Goal: Find contact information: Find contact information

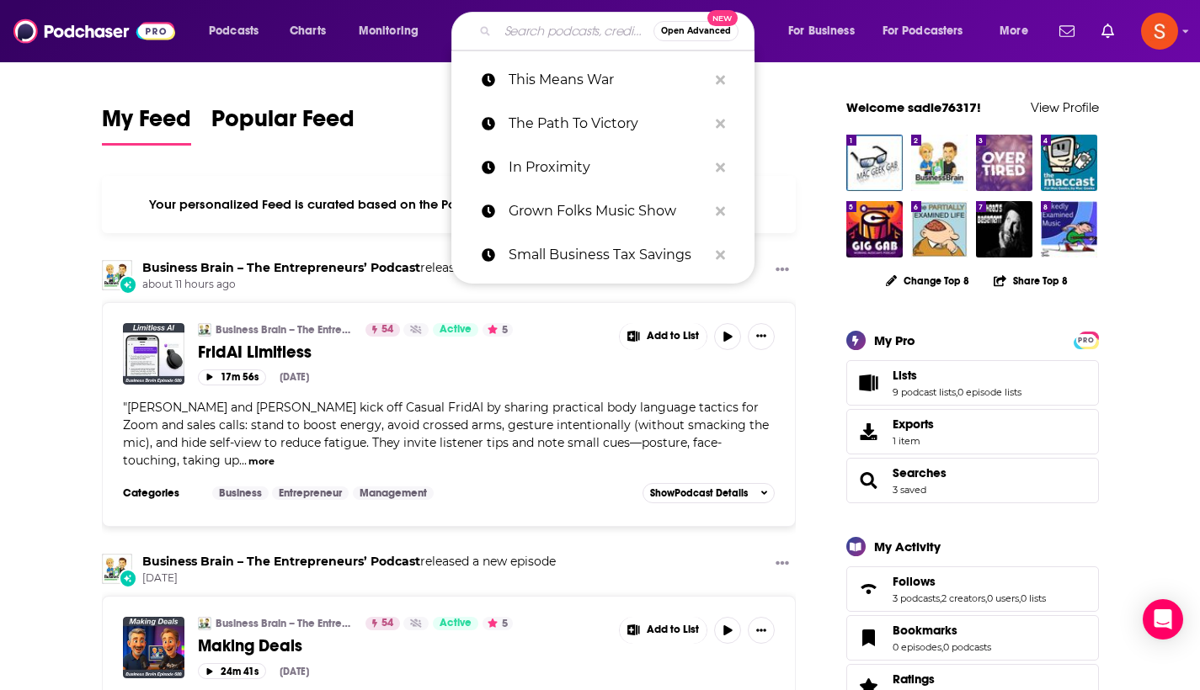
click at [544, 23] on input "Search podcasts, credits, & more..." at bounding box center [576, 31] width 156 height 27
paste input "Making Awesome"
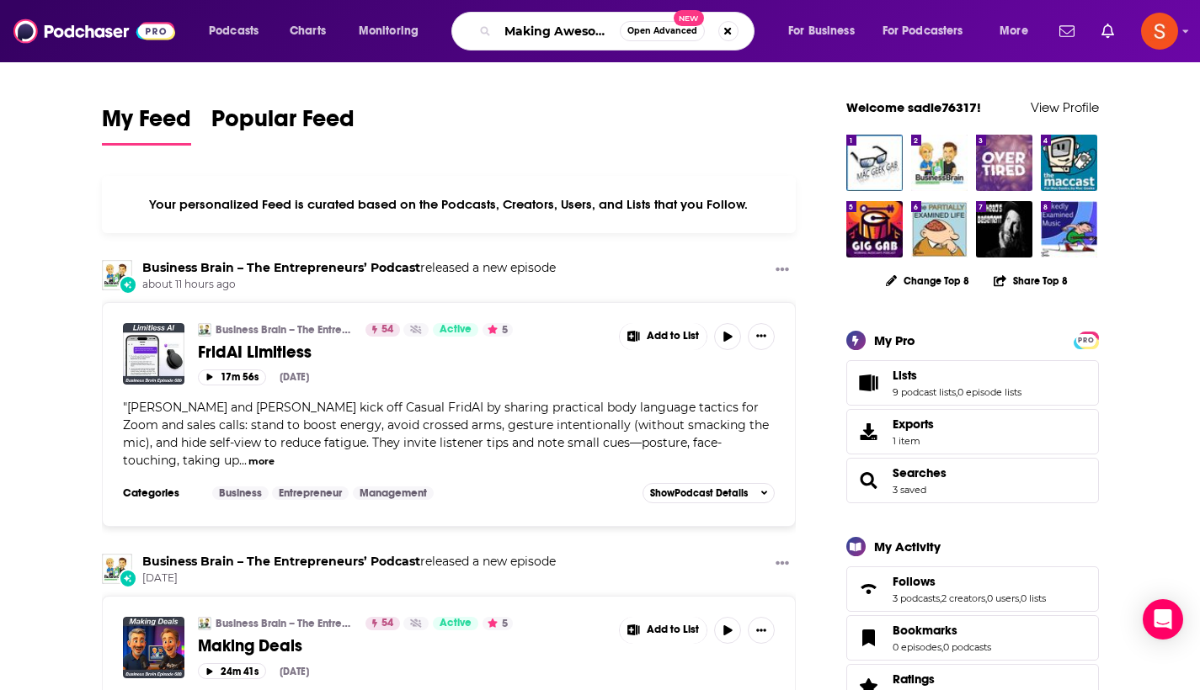
type input "Making Awesome"
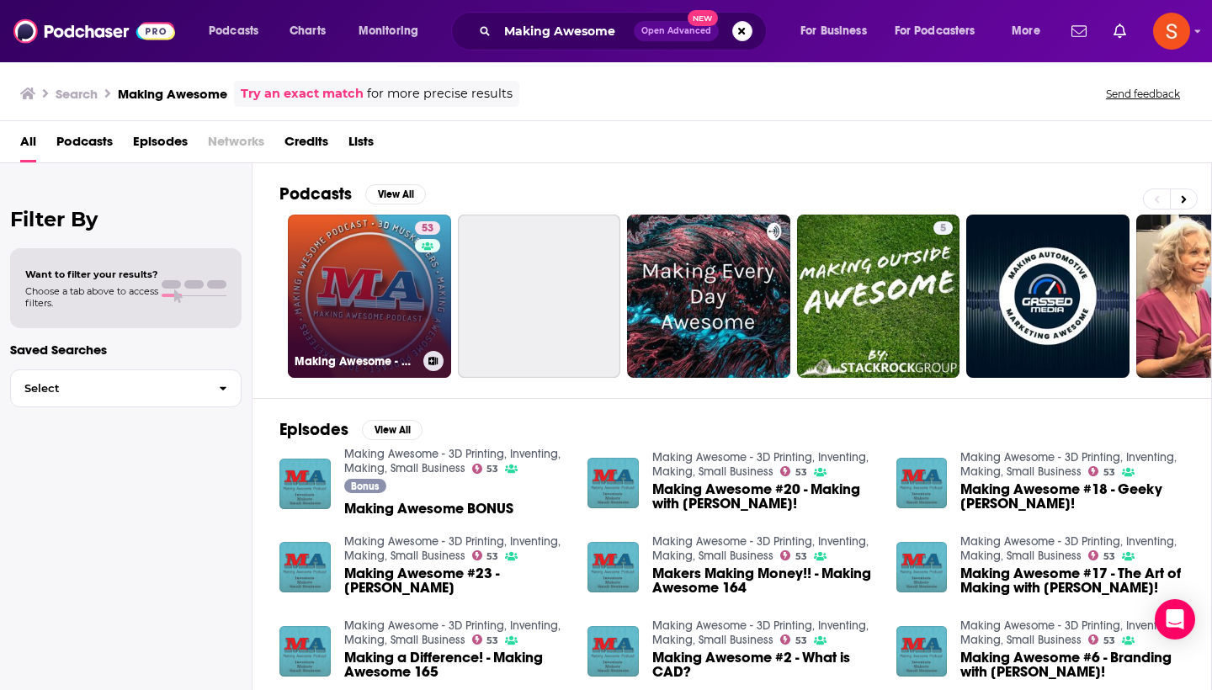
click at [390, 257] on link "53 Making Awesome - 3D Printing, Inventing, Making, Small Business" at bounding box center [369, 296] width 163 height 163
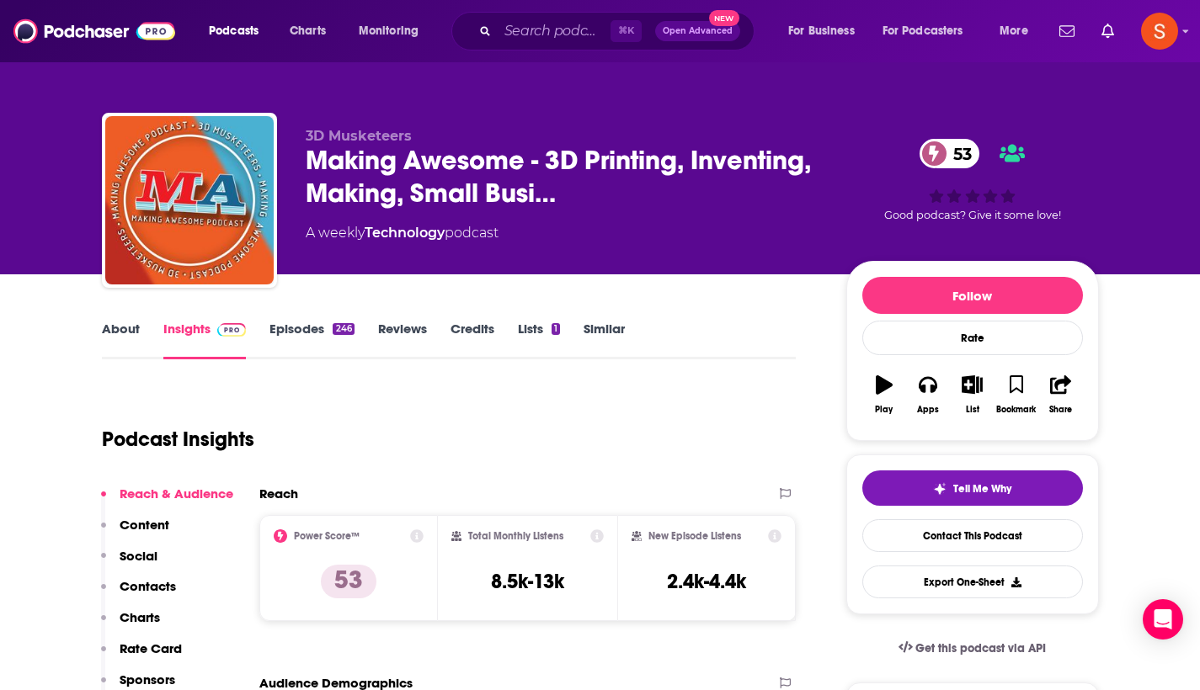
click at [144, 590] on p "Contacts" at bounding box center [148, 586] width 56 height 16
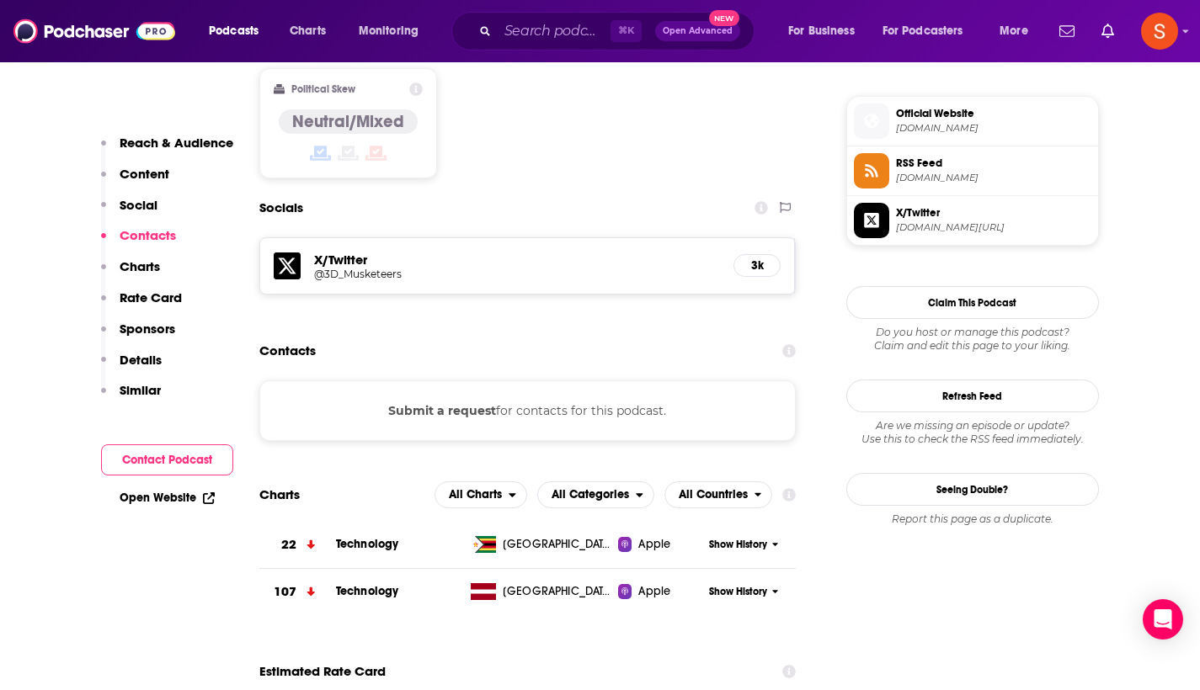
scroll to position [1348, 0]
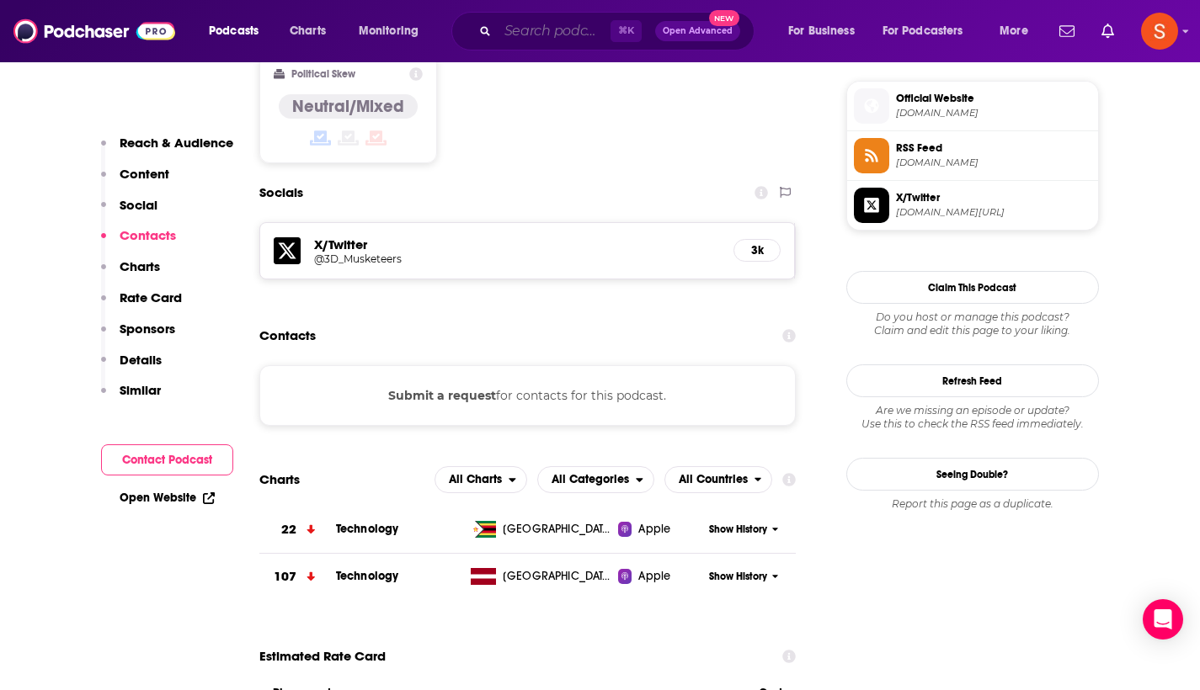
click at [547, 39] on input "Search podcasts, credits, & more..." at bounding box center [554, 31] width 113 height 27
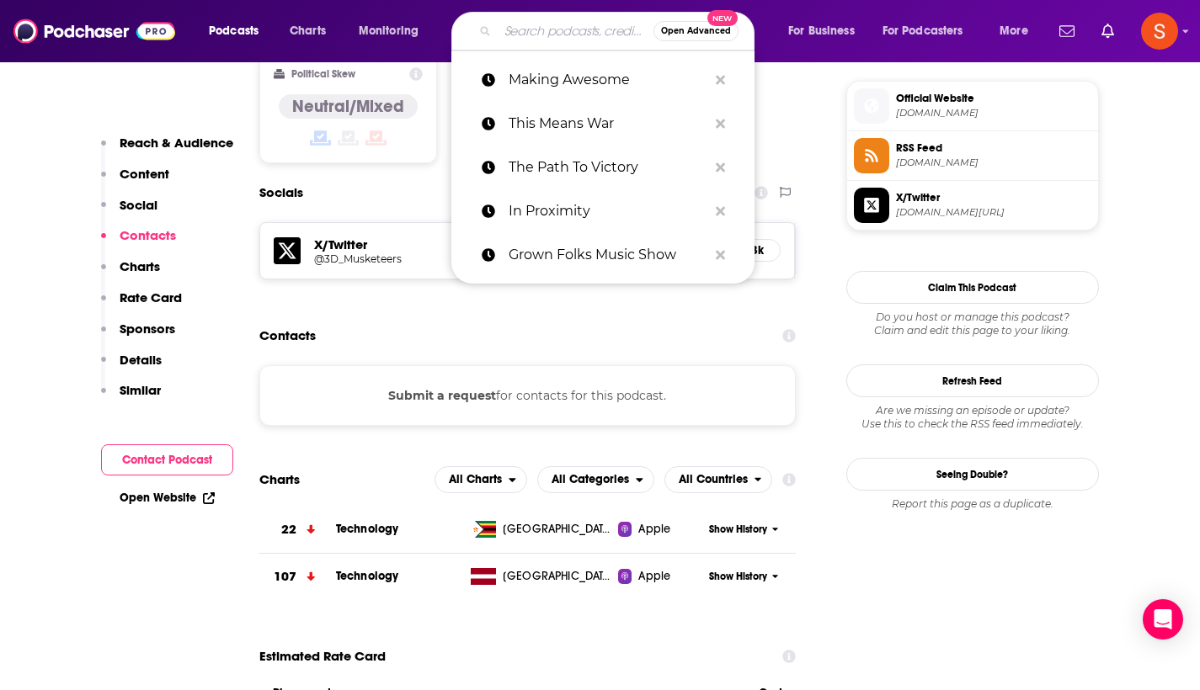
paste input "The Global Leadership Podcast"
type input "The Global Leadership Podcast"
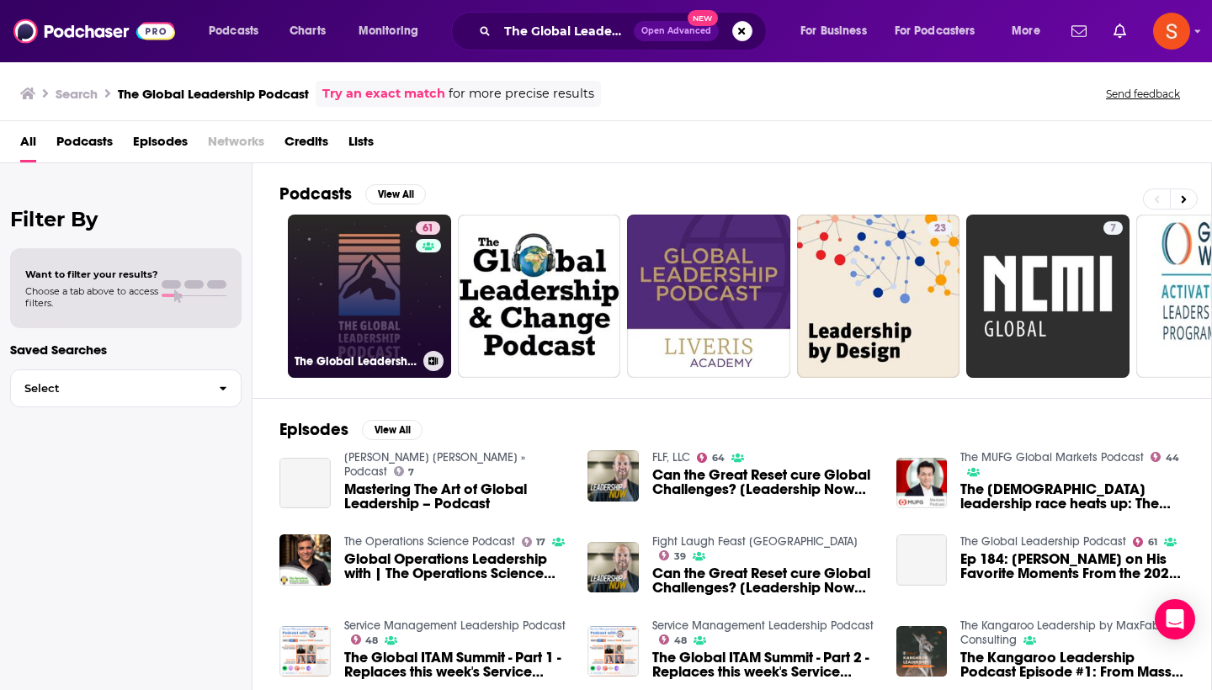
click at [368, 280] on link "61 The Global Leadership Podcast" at bounding box center [369, 296] width 163 height 163
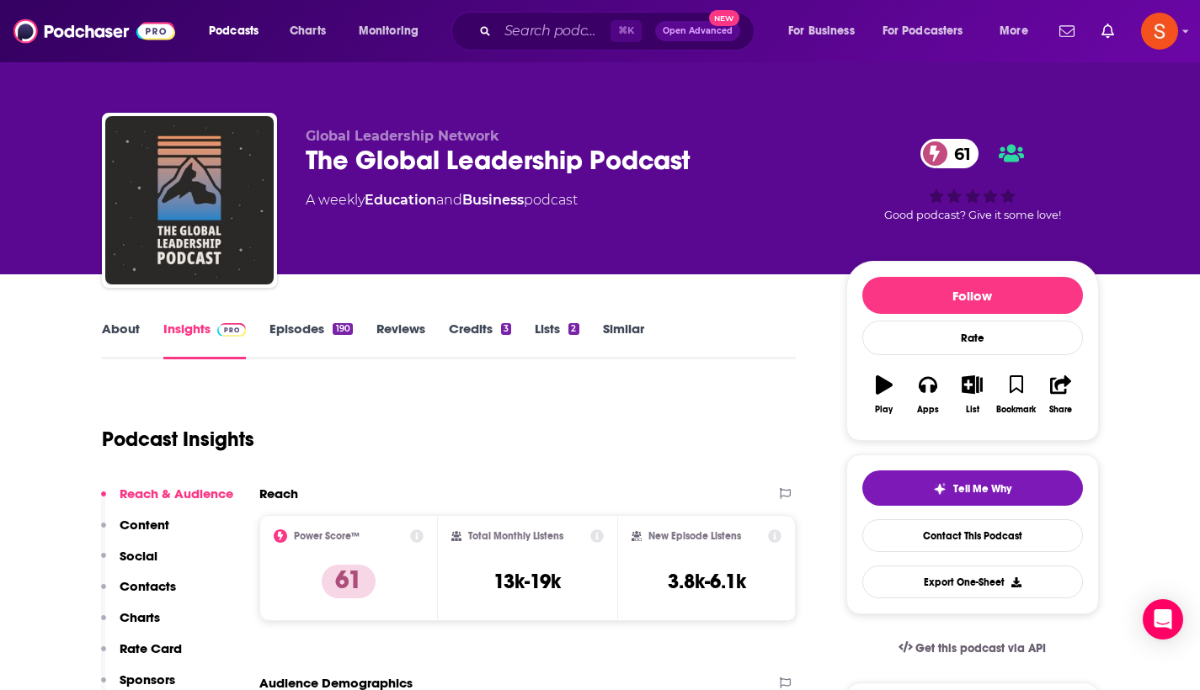
click at [172, 587] on p "Contacts" at bounding box center [148, 586] width 56 height 16
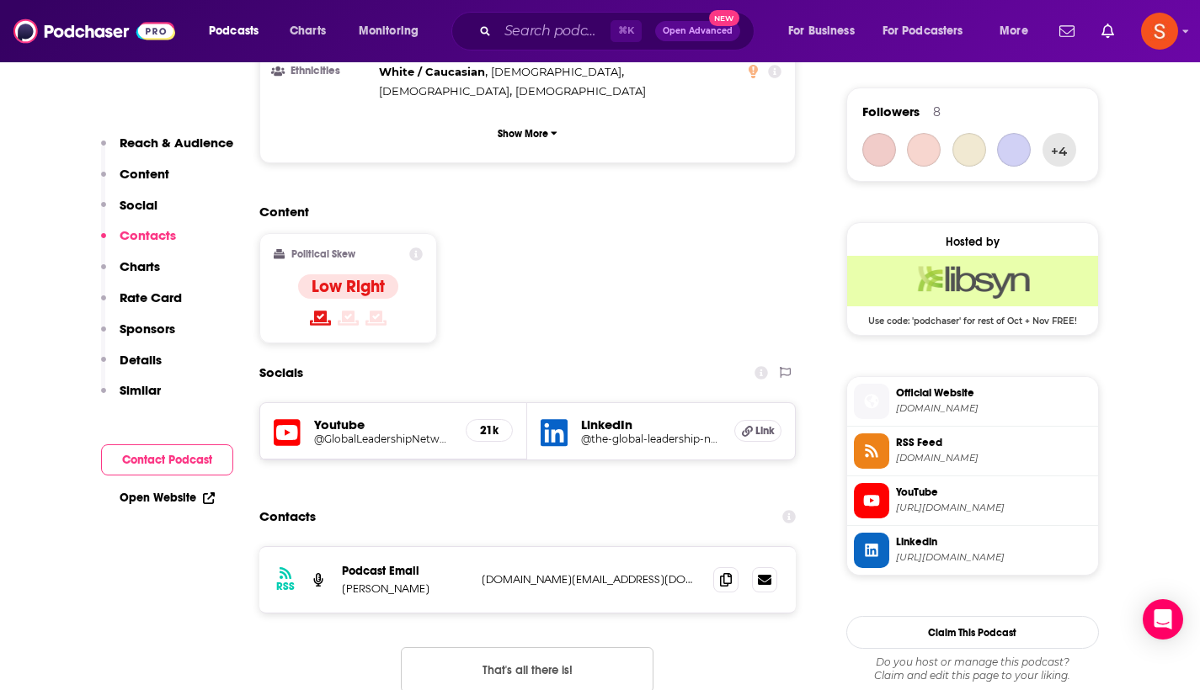
scroll to position [1368, 0]
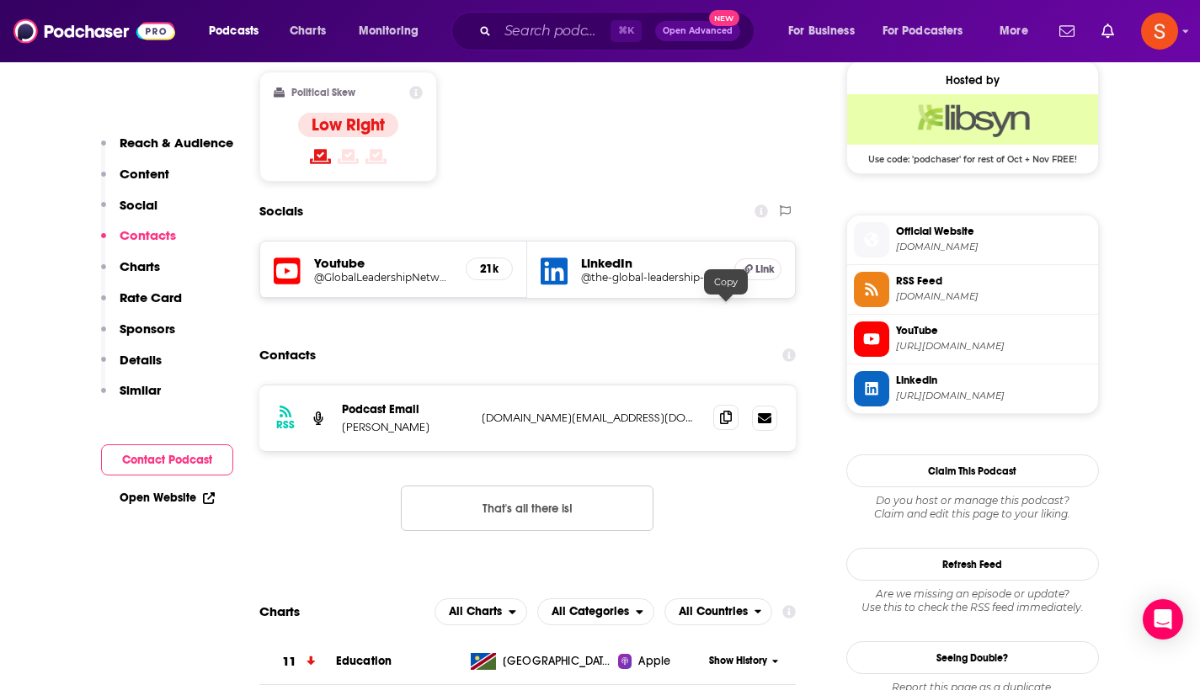
click at [728, 405] on span at bounding box center [725, 417] width 25 height 25
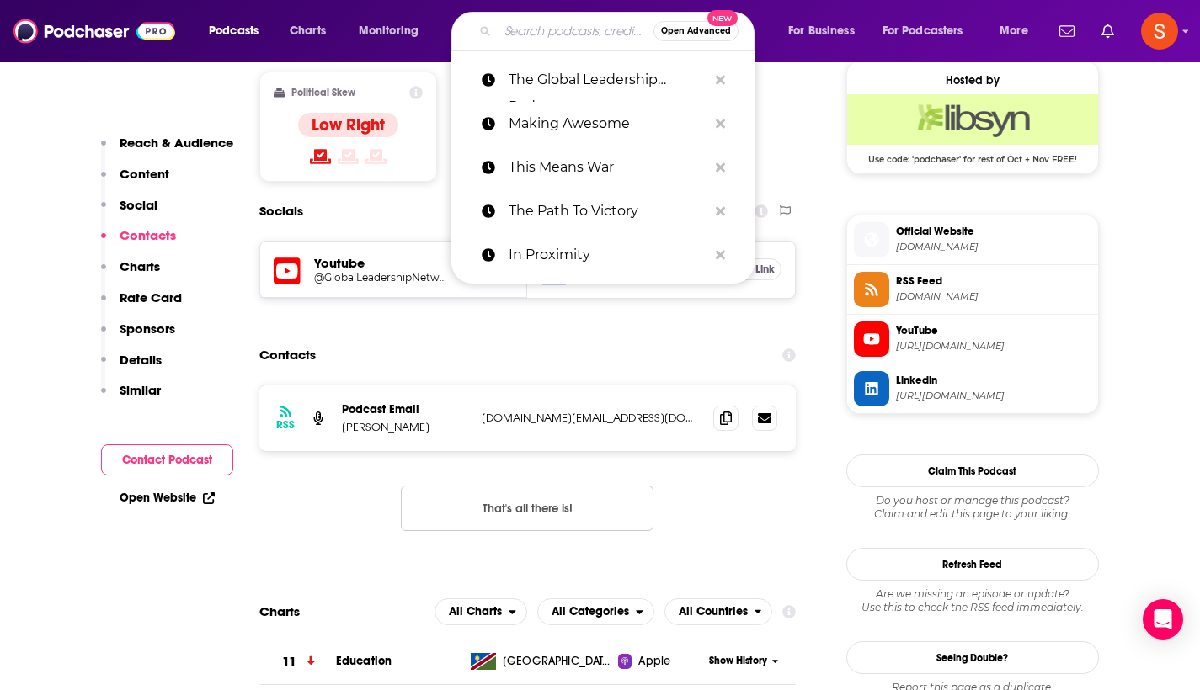
click at [546, 28] on input "Search podcasts, credits, & more..." at bounding box center [576, 31] width 156 height 27
paste input "Lyrics Of Their Life"
type input "Lyrics Of Their Life"
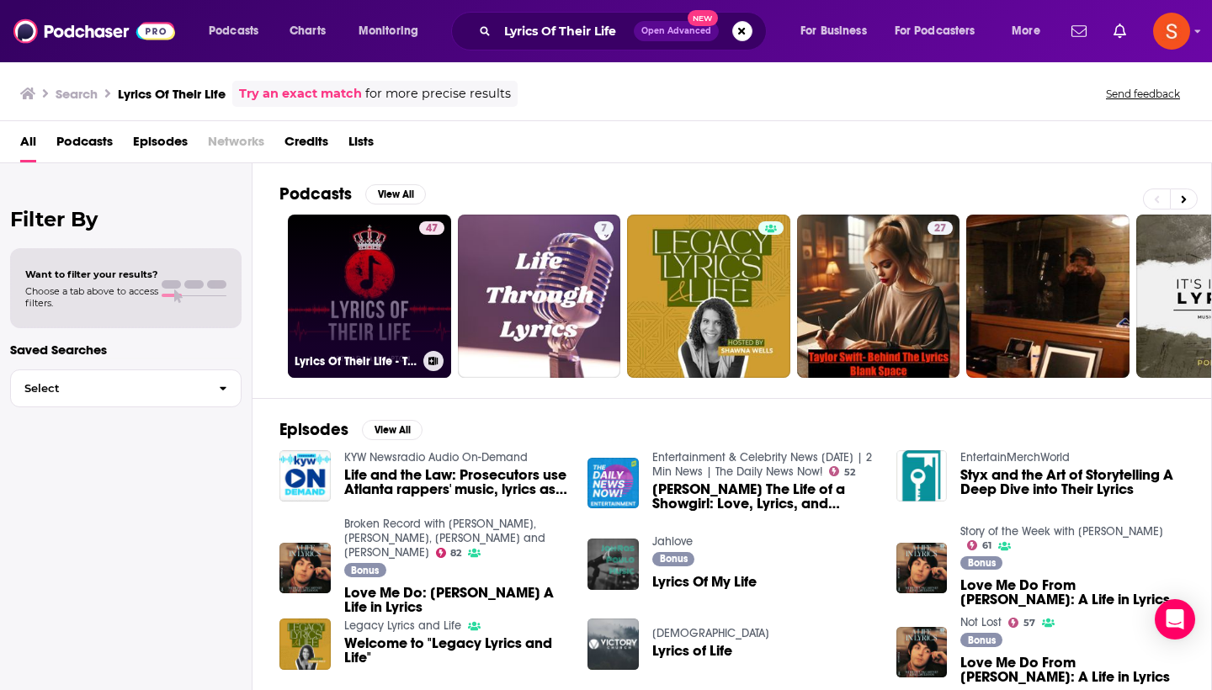
click at [336, 296] on link "47 Lyrics Of Their Life - The Music Biography Podcast" at bounding box center [369, 296] width 163 height 163
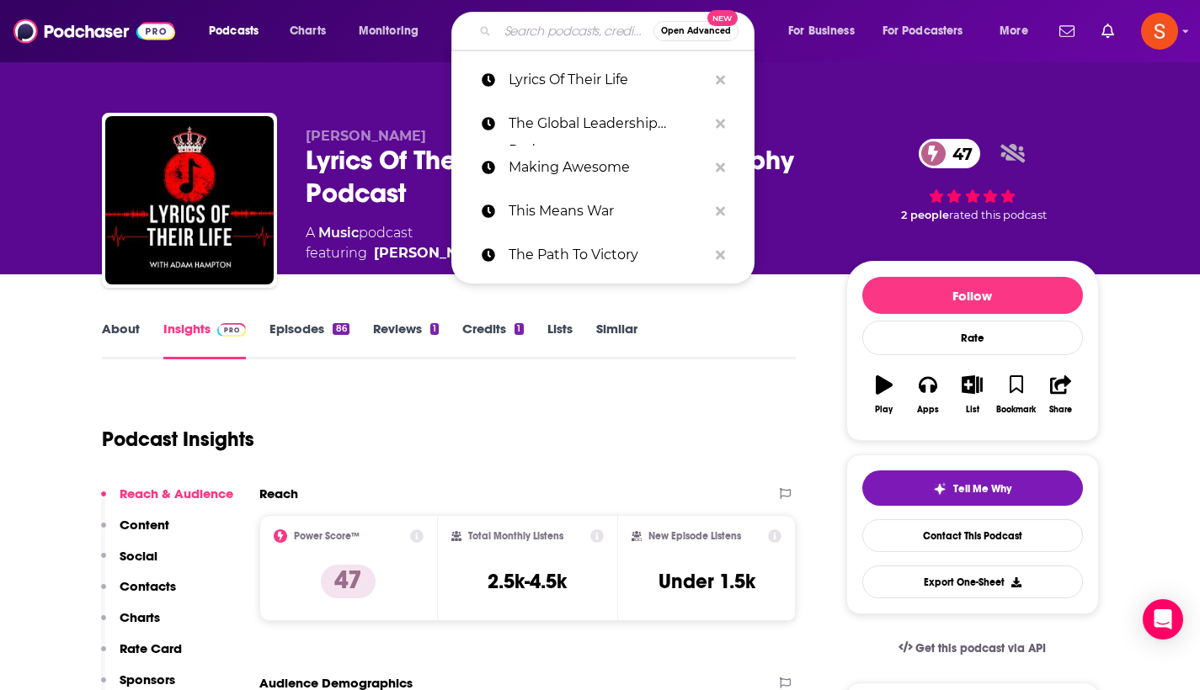
click at [544, 34] on input "Search podcasts, credits, & more..." at bounding box center [576, 31] width 156 height 27
paste input "A VGM Journey"
type input "A VGM Journey"
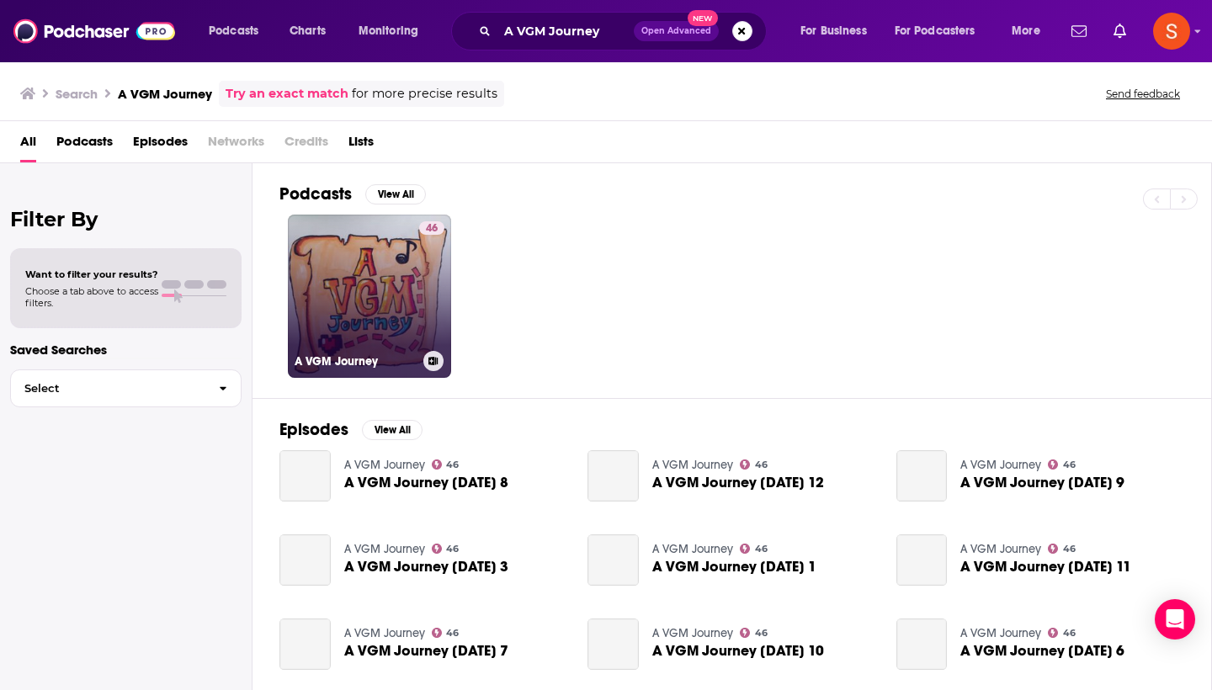
click at [346, 275] on link "46 A VGM Journey" at bounding box center [369, 296] width 163 height 163
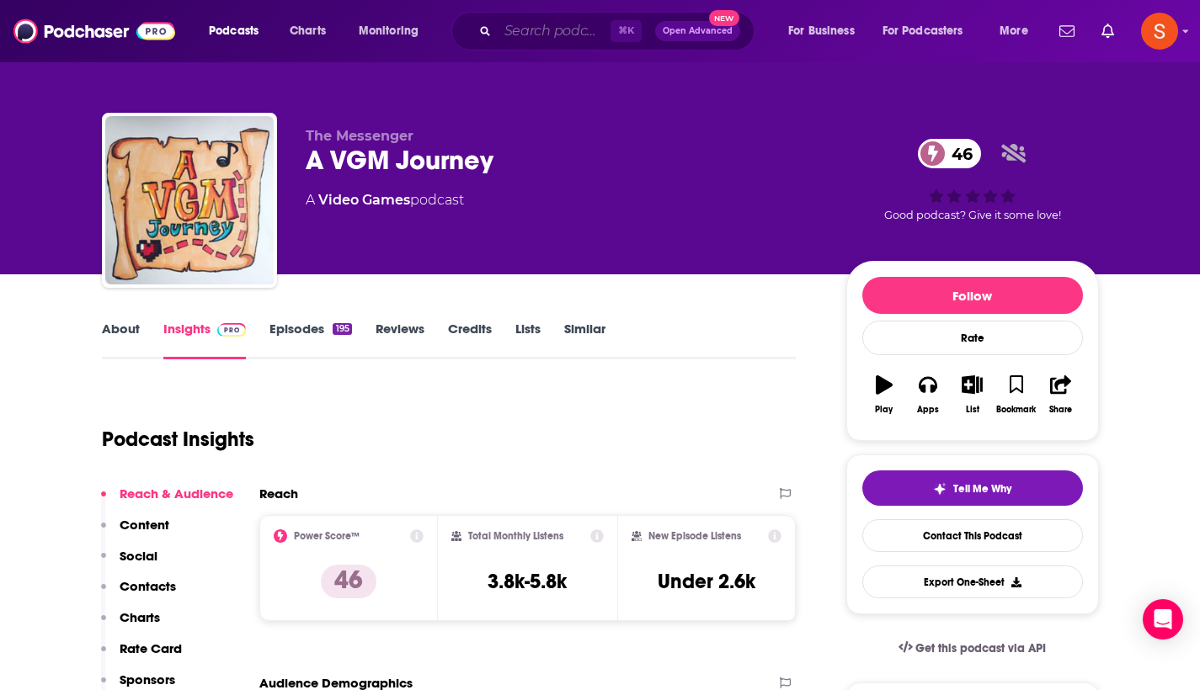
click at [518, 39] on input "Search podcasts, credits, & more..." at bounding box center [554, 31] width 113 height 27
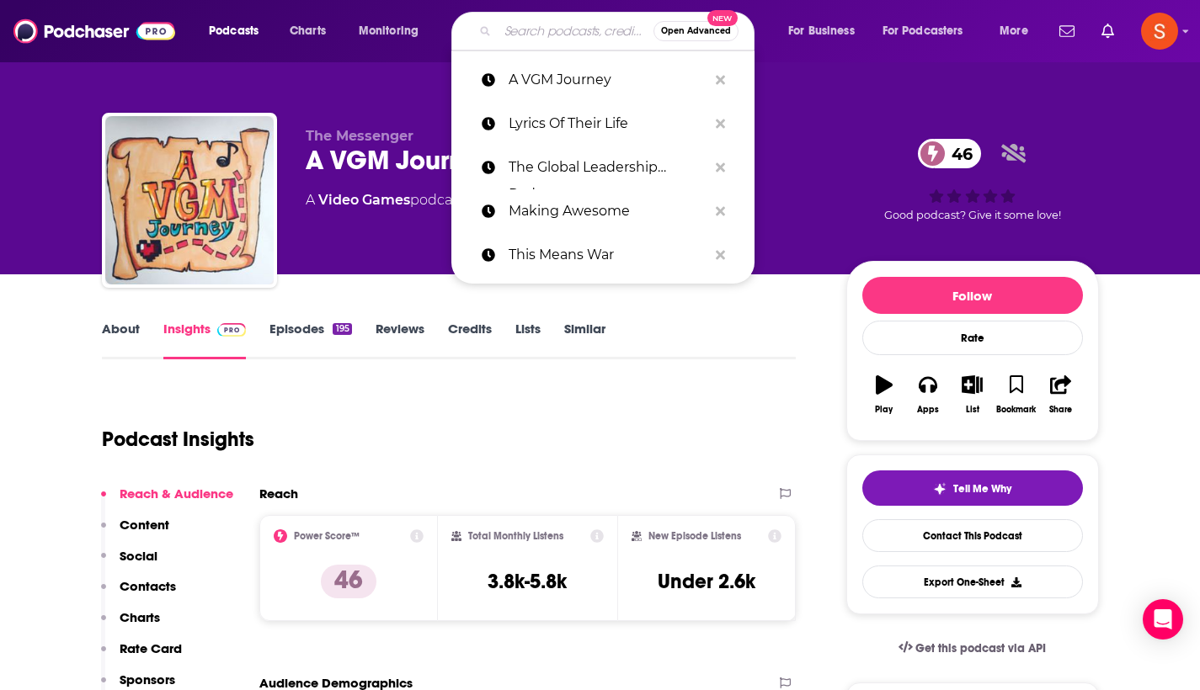
paste input "The WTF Bach Show"
type input "The WTF Bach Show"
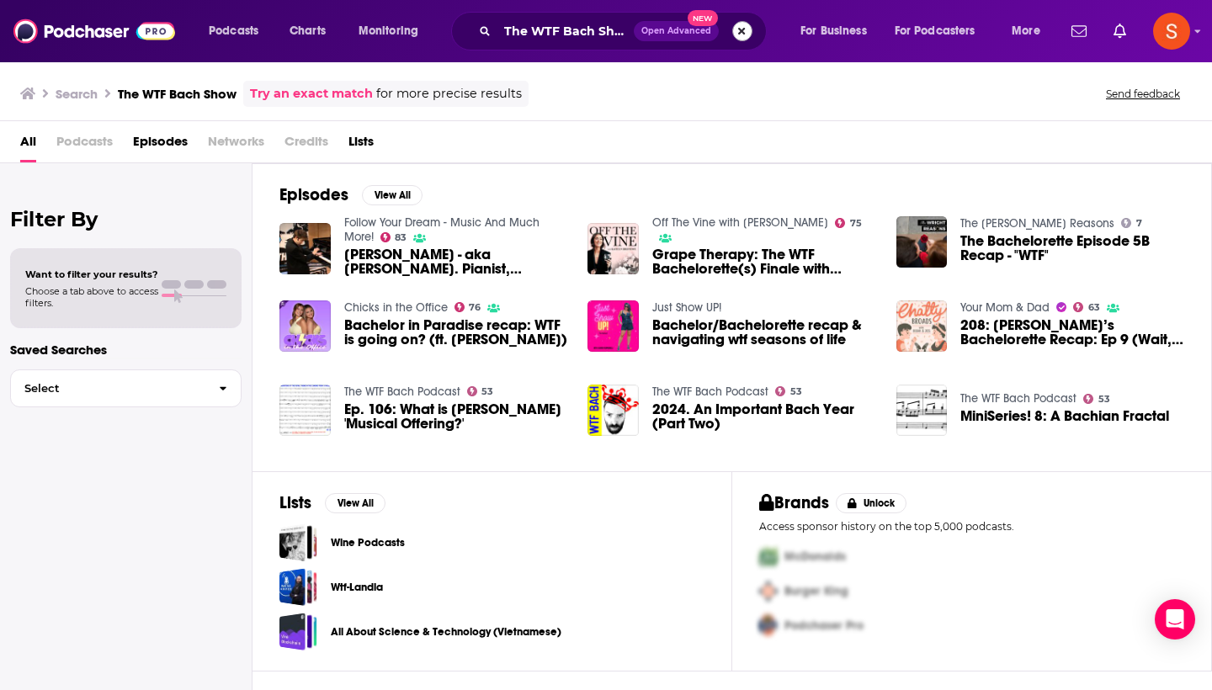
click at [737, 31] on button "Search podcasts, credits, & more..." at bounding box center [742, 31] width 20 height 20
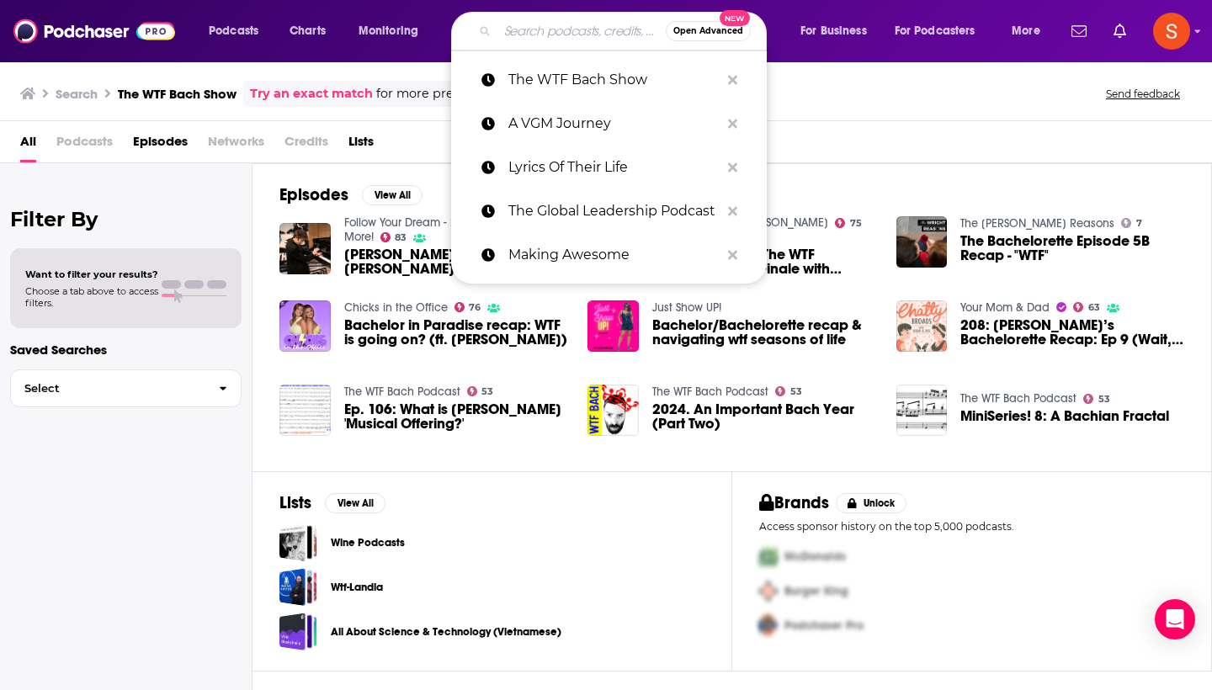
paste input "Clap For Classics"
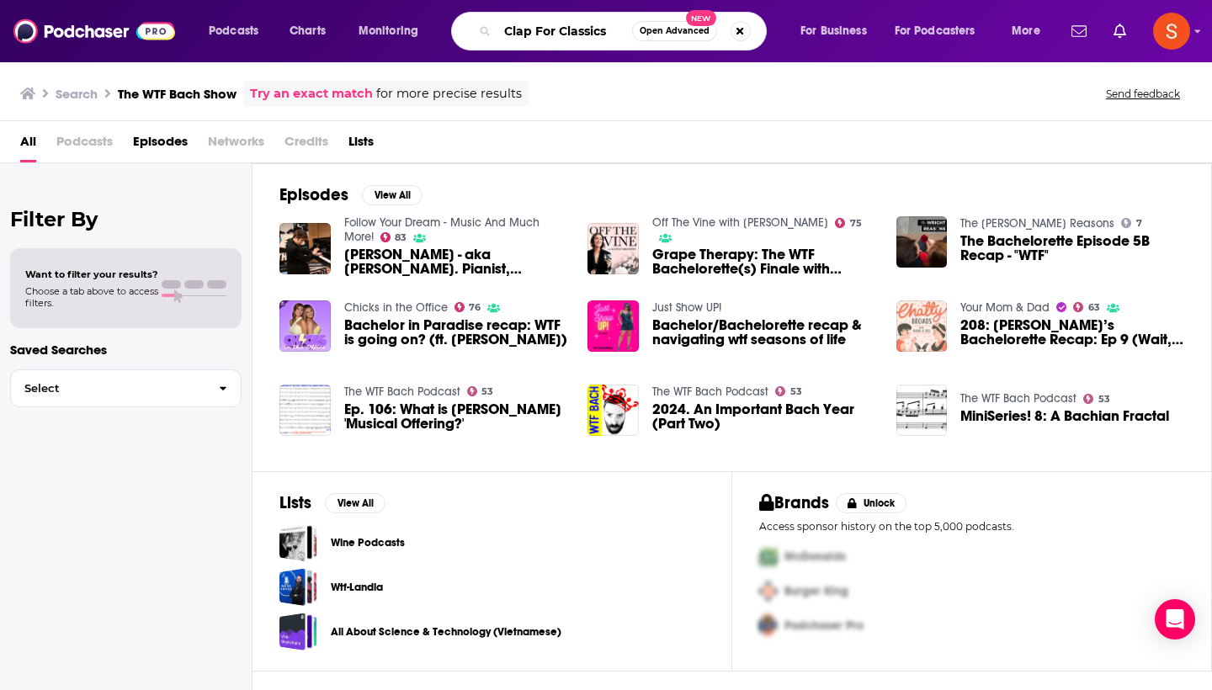
type input "Clap For Classics"
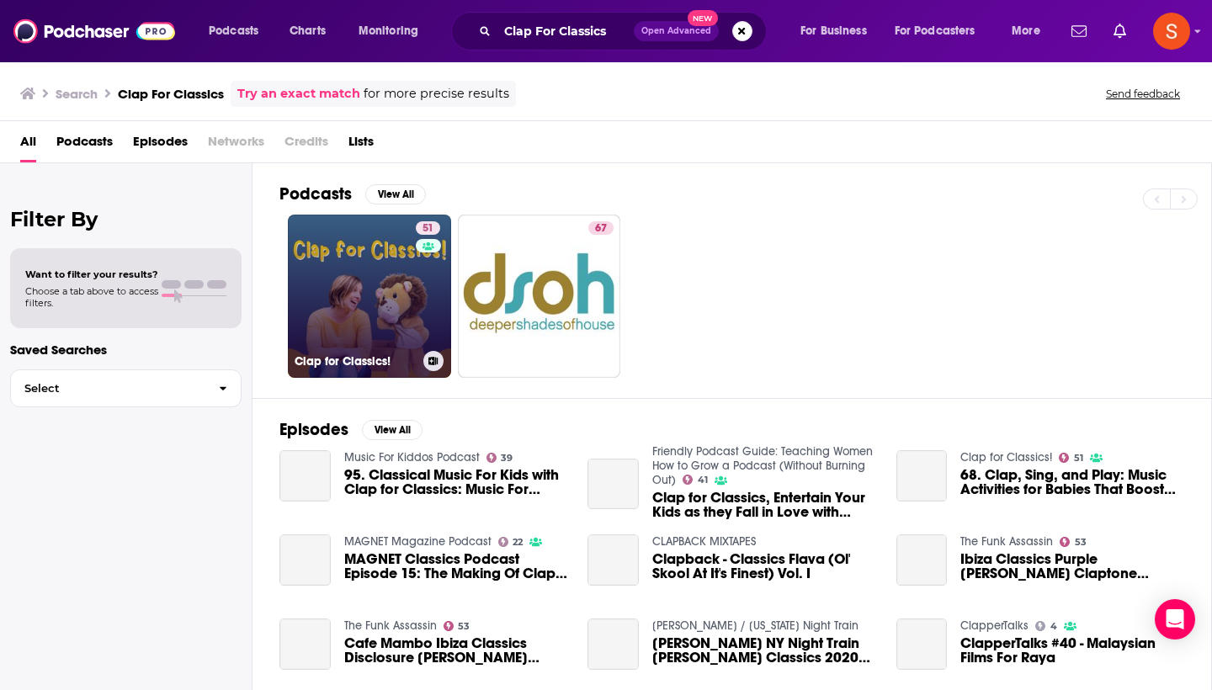
click at [374, 243] on link "51 Clap for Classics!" at bounding box center [369, 296] width 163 height 163
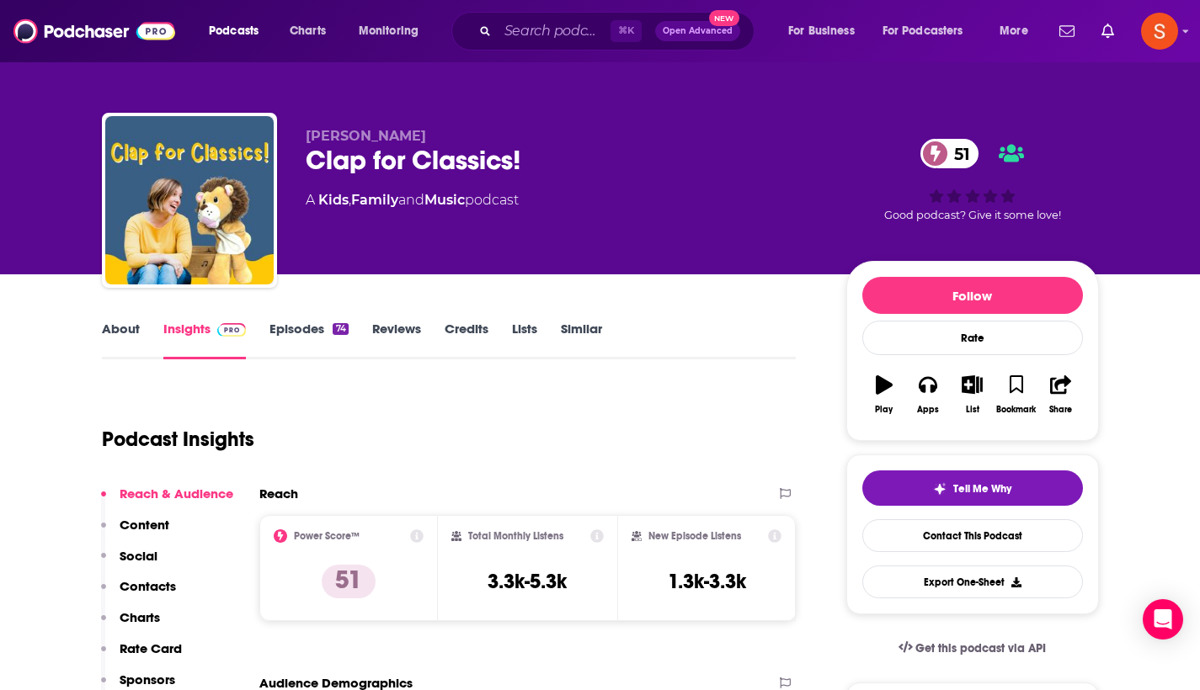
click at [171, 593] on p "Contacts" at bounding box center [148, 586] width 56 height 16
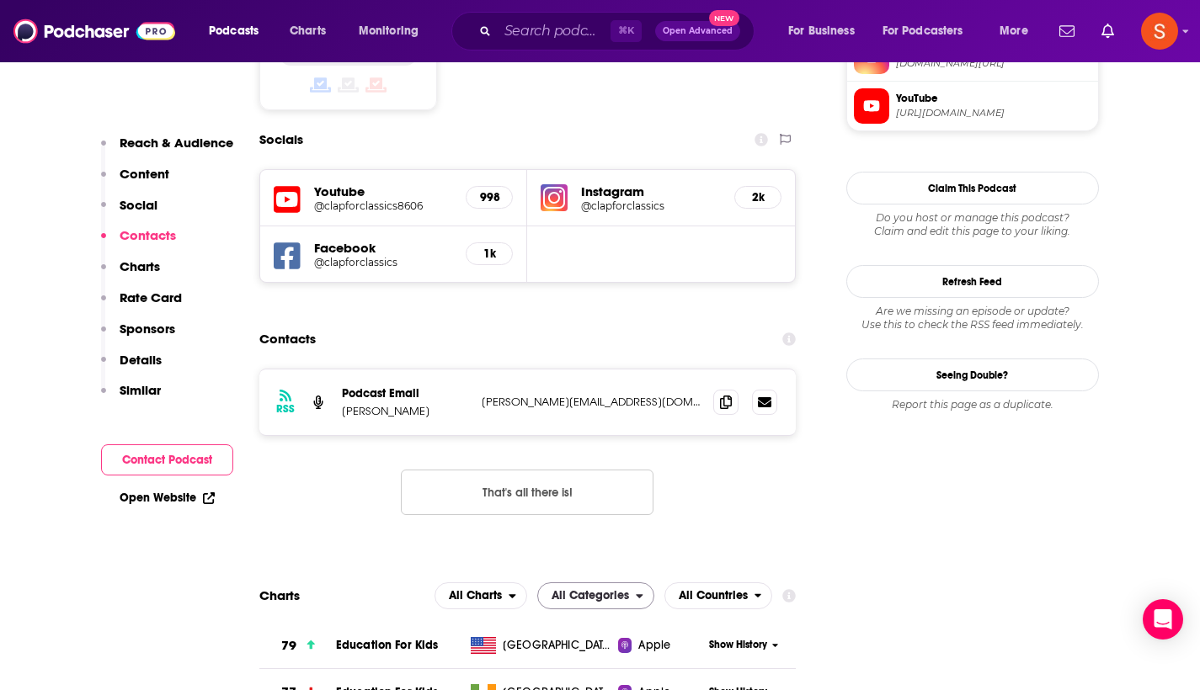
scroll to position [1424, 0]
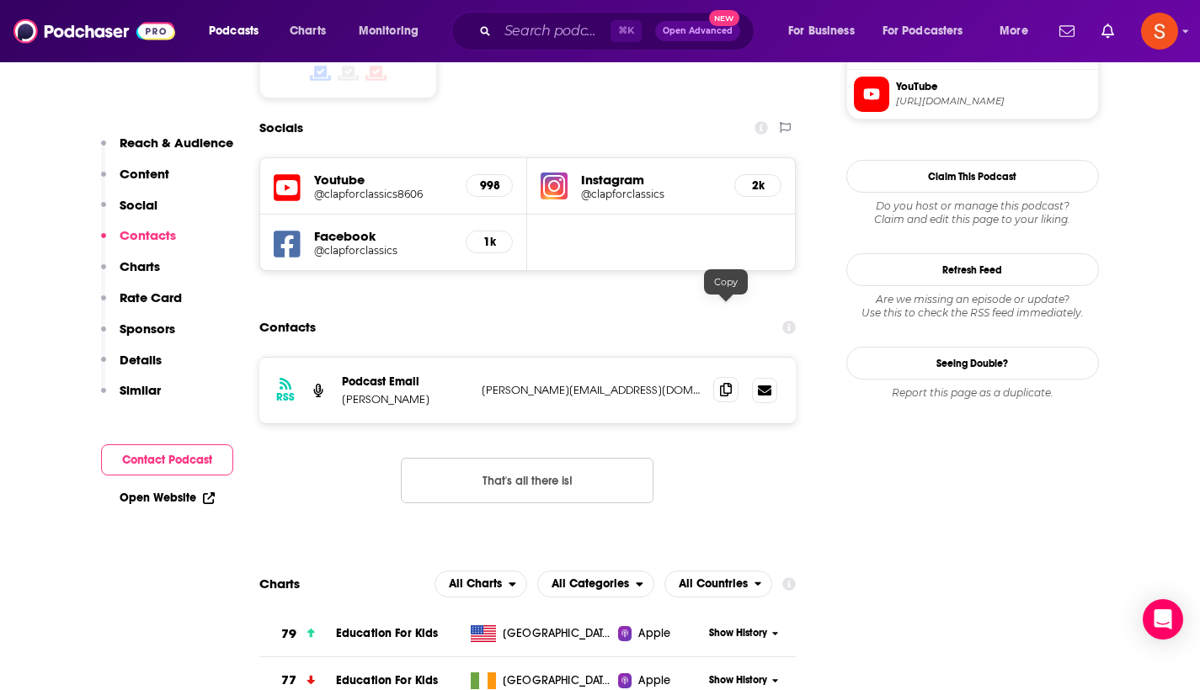
click at [727, 383] on icon at bounding box center [726, 389] width 12 height 13
